Goal: Task Accomplishment & Management: Manage account settings

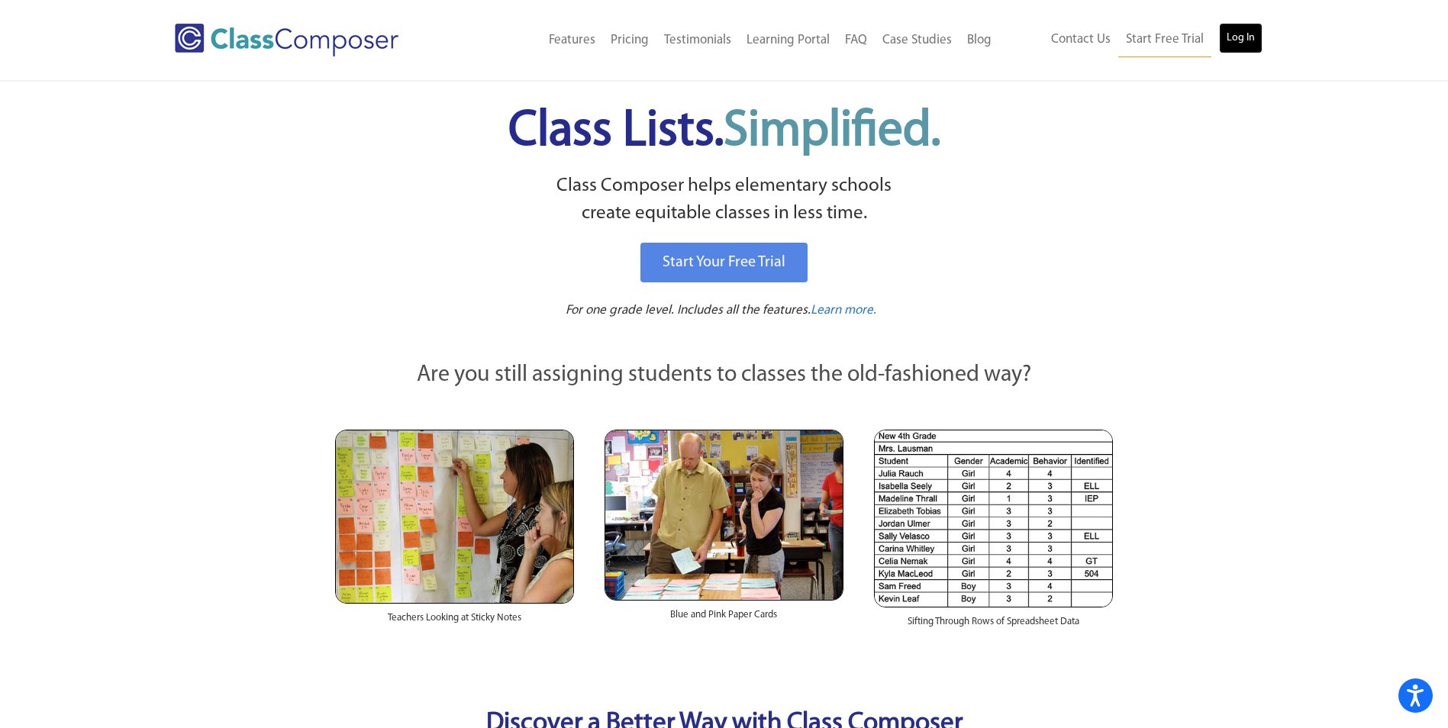
click at [1253, 41] on link "Log In" at bounding box center [1241, 38] width 44 height 31
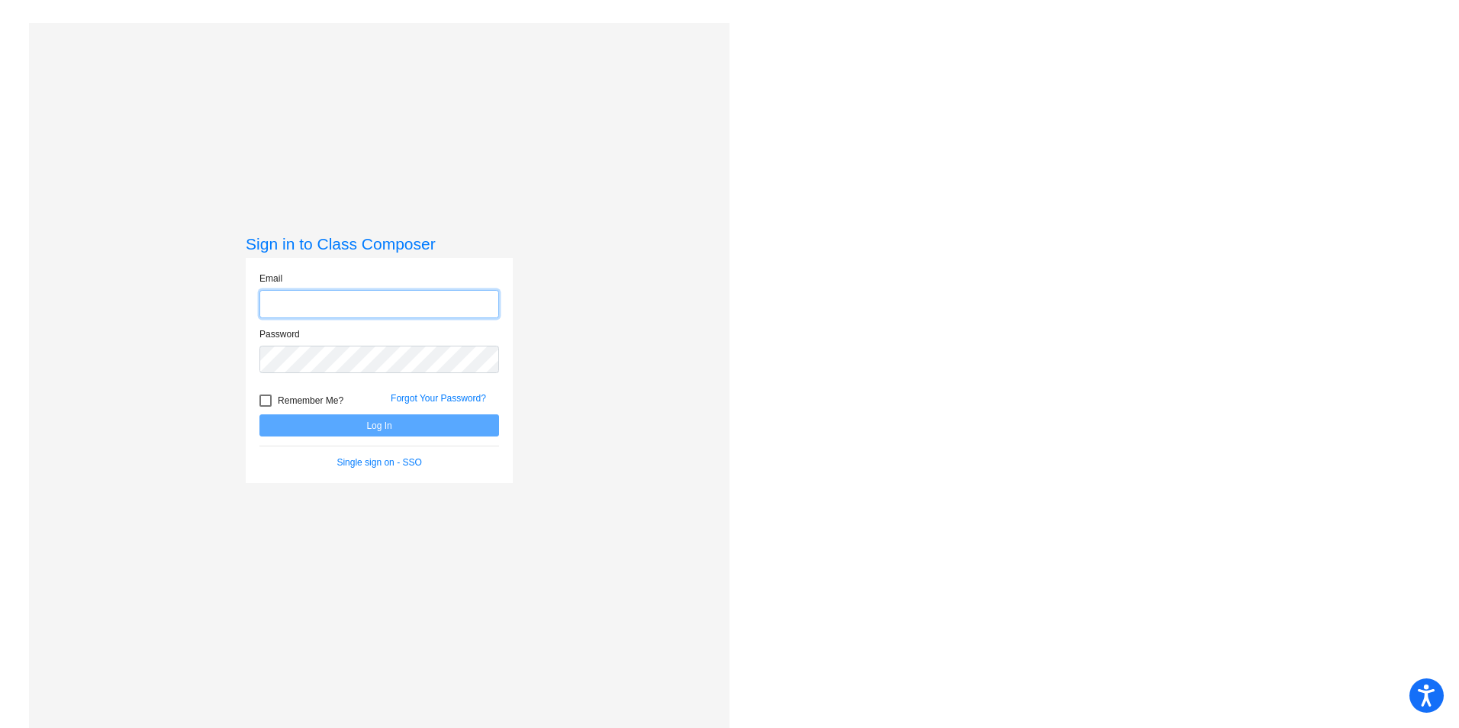
type input "[EMAIL_ADDRESS][DOMAIN_NAME]"
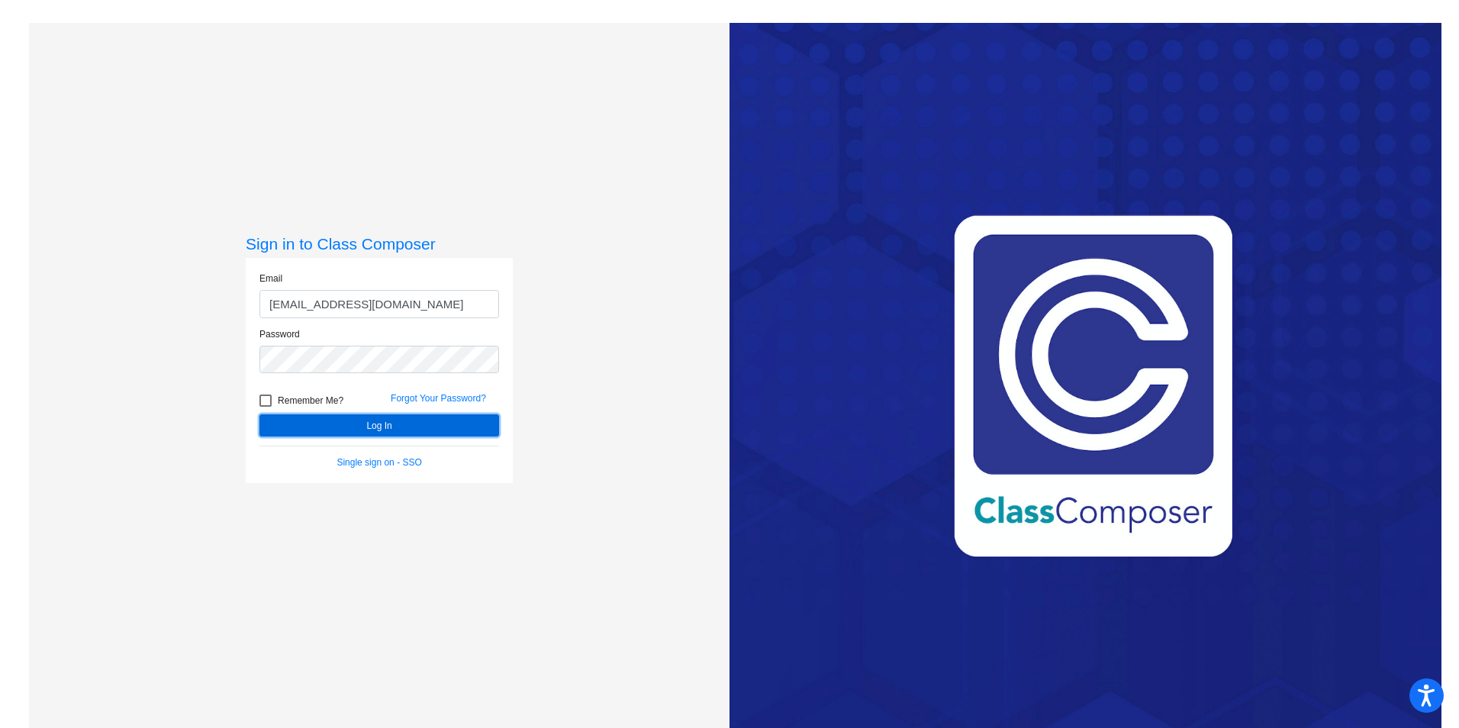
click at [334, 429] on button "Log In" at bounding box center [380, 425] width 240 height 22
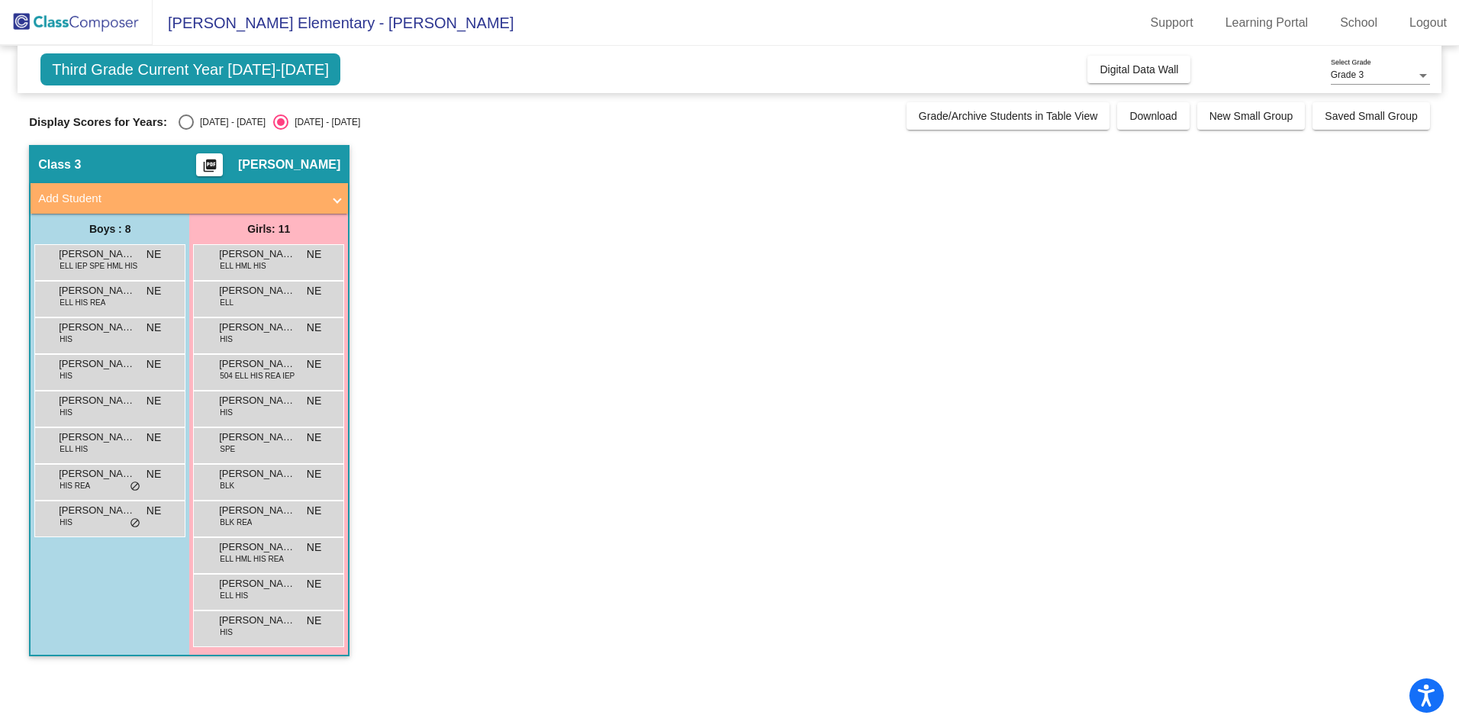
click at [180, 123] on div "Select an option" at bounding box center [186, 121] width 15 height 15
click at [185, 130] on input "2024 - 2025" at bounding box center [185, 130] width 1 height 1
radio input "true"
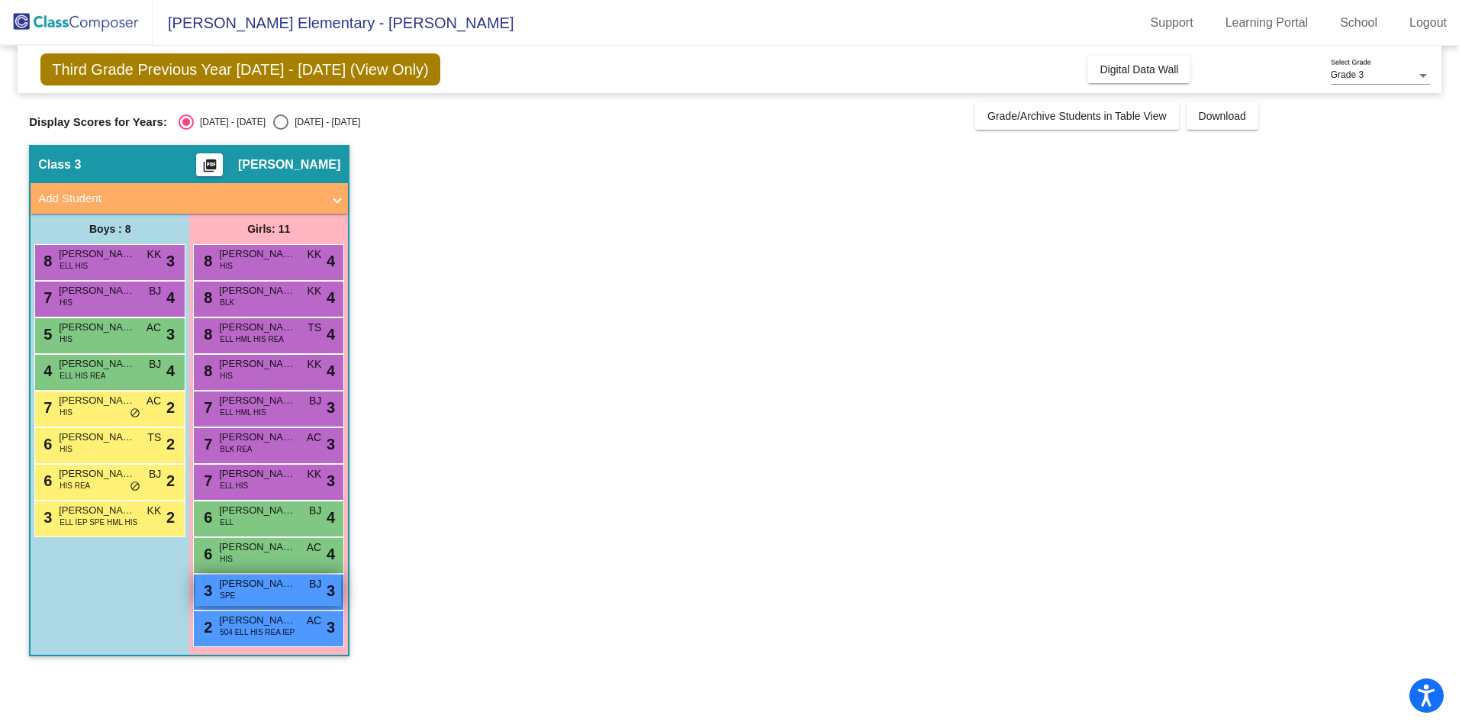
click at [265, 588] on span "Milliana Cerrillo" at bounding box center [257, 583] width 76 height 15
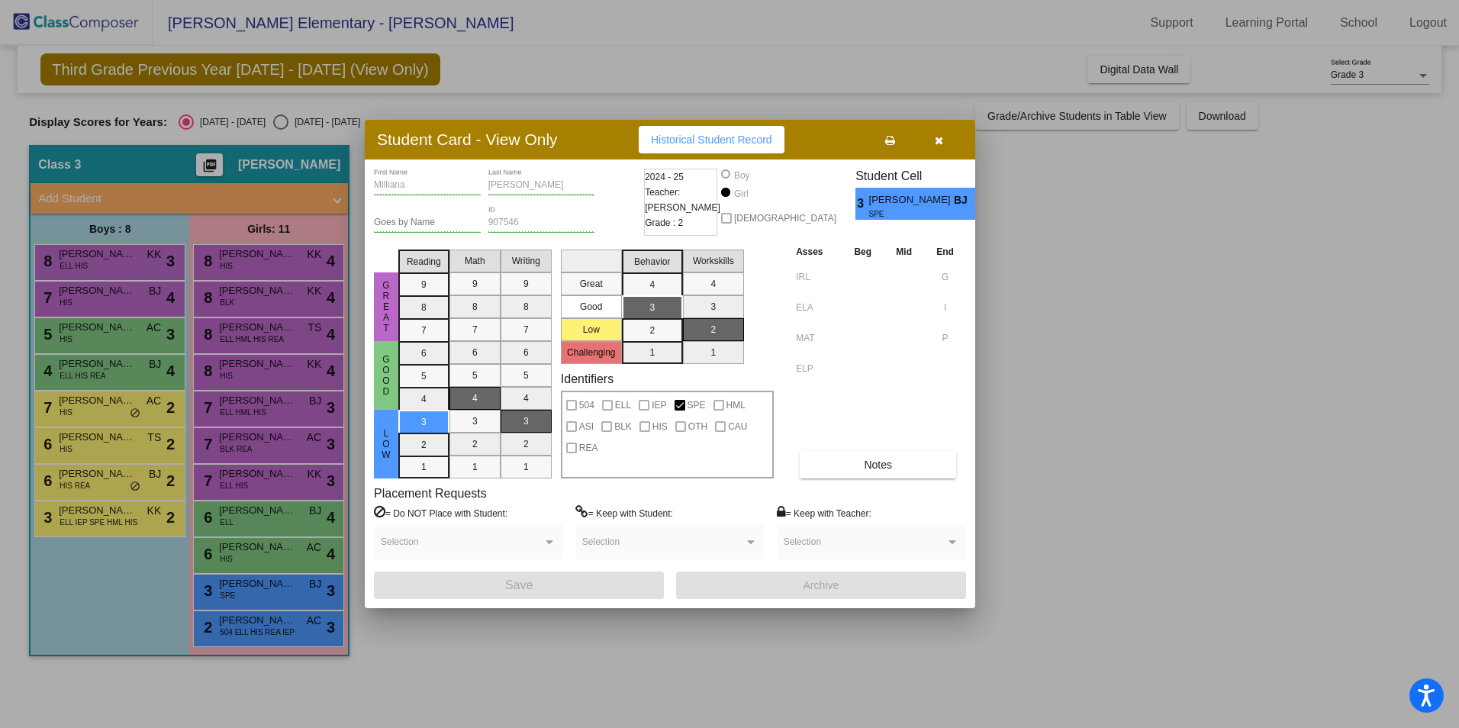
click at [938, 134] on span "button" at bounding box center [939, 140] width 8 height 12
